Goal: Contribute content

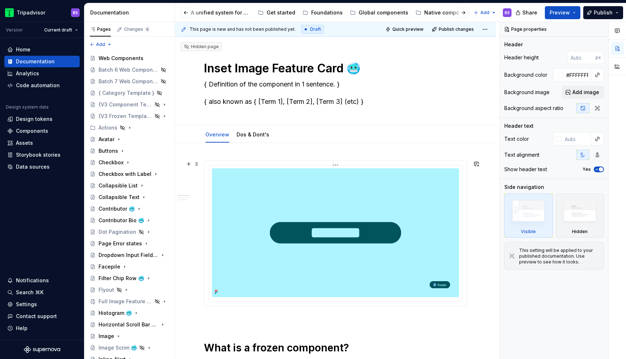
click at [235, 236] on img at bounding box center [335, 232] width 247 height 129
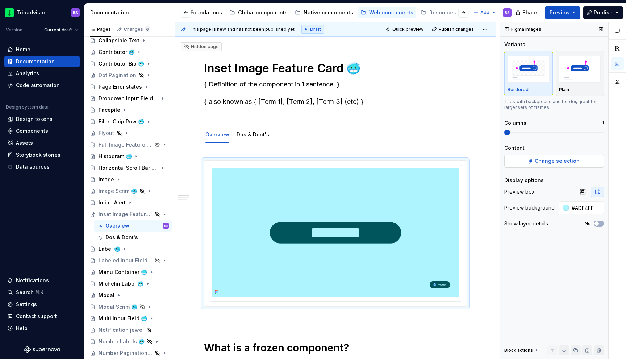
click at [535, 160] on button "Change selection" at bounding box center [554, 161] width 100 height 13
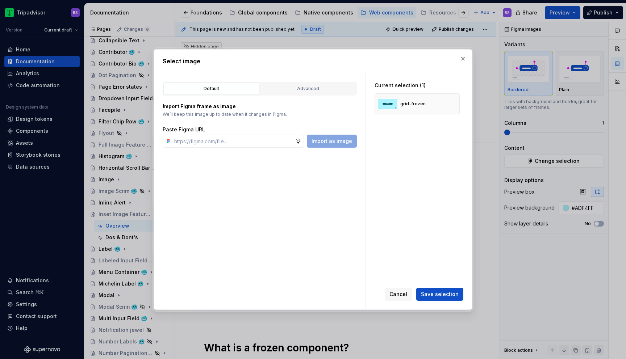
type textarea "*"
click at [262, 140] on input "text" at bounding box center [233, 141] width 124 height 13
paste input "[URL][DOMAIN_NAME]"
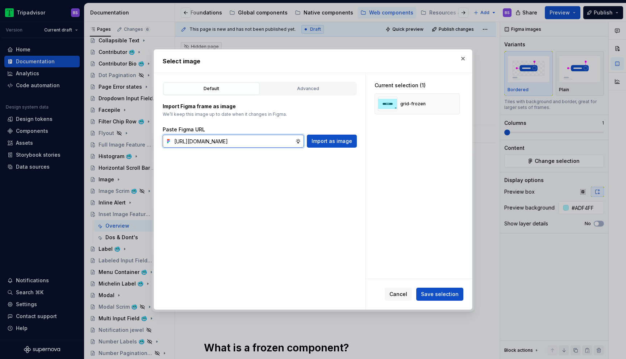
scroll to position [0, 202]
type input "[URL][DOMAIN_NAME]"
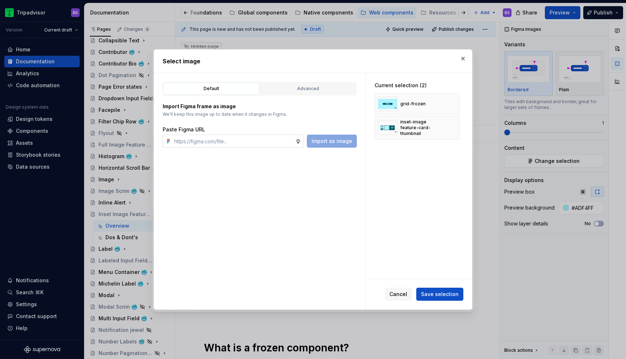
scroll to position [0, 0]
click at [441, 291] on span "Save selection" at bounding box center [440, 294] width 38 height 7
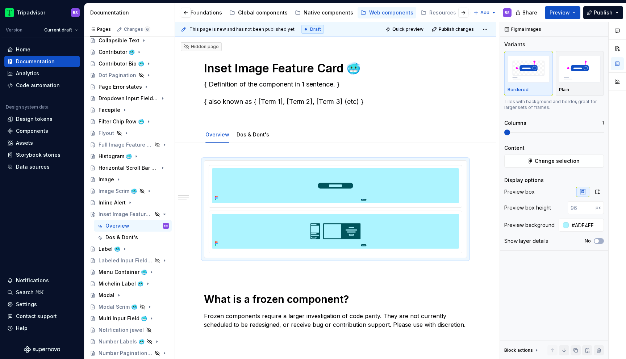
type textarea "*"
click at [358, 187] on img at bounding box center [335, 185] width 247 height 35
click at [338, 165] on html "Tripadvisor BS Version Current draft Home Documentation Analytics Code automati…" at bounding box center [313, 179] width 626 height 359
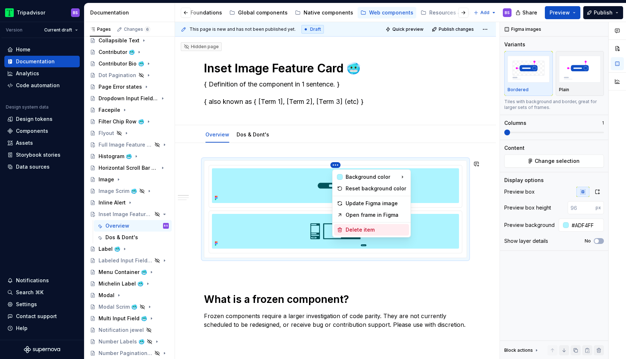
click at [367, 227] on div "Delete item" at bounding box center [375, 229] width 60 height 7
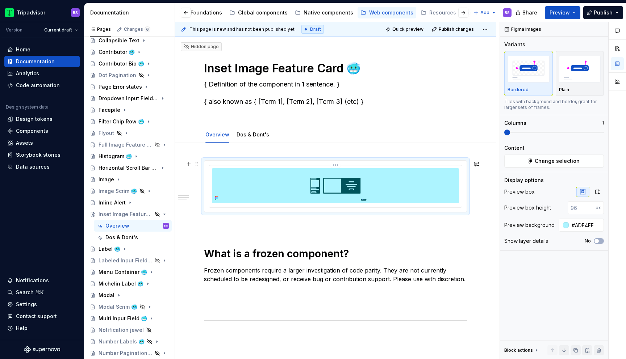
click at [372, 179] on img at bounding box center [335, 185] width 247 height 35
click at [598, 194] on icon "button" at bounding box center [597, 192] width 6 height 6
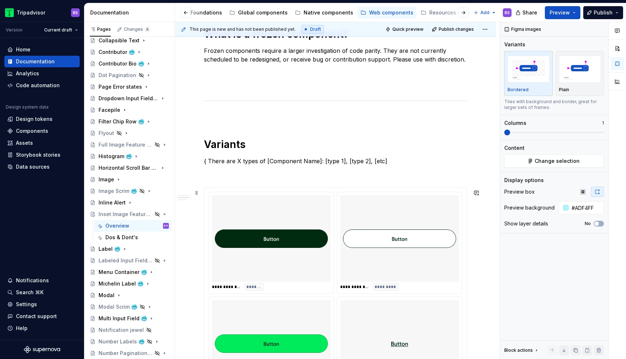
scroll to position [354, 0]
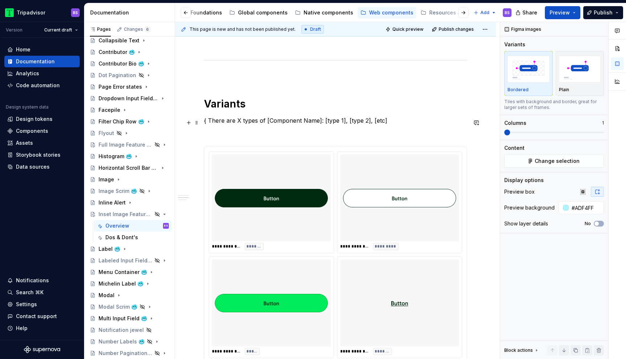
click at [255, 124] on p "{ There are X types of [Component Name]: [type 1], [type 2], [etc]" at bounding box center [335, 120] width 263 height 9
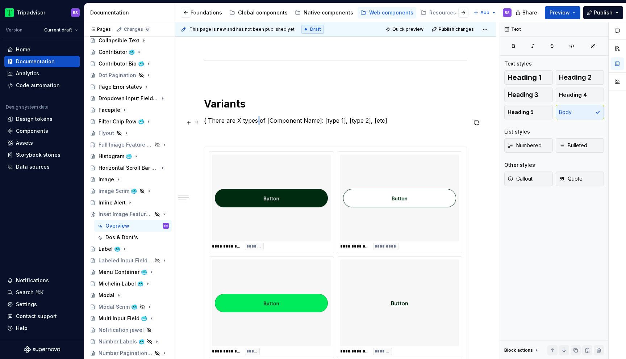
click at [255, 124] on p "{ There are X types of [Component Name]: [type 1], [type 2], [etc]" at bounding box center [335, 120] width 263 height 9
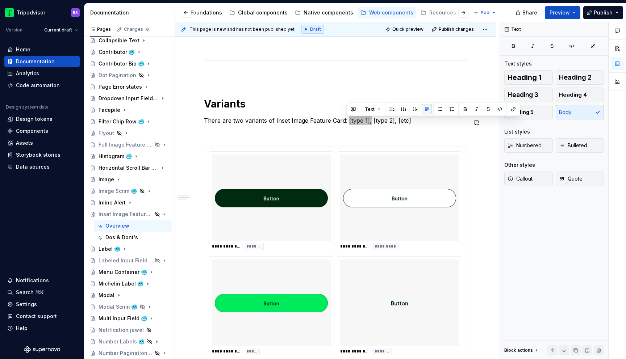
type textarea "*"
